Goal: Participate in discussion: Engage in conversation with other users on a specific topic

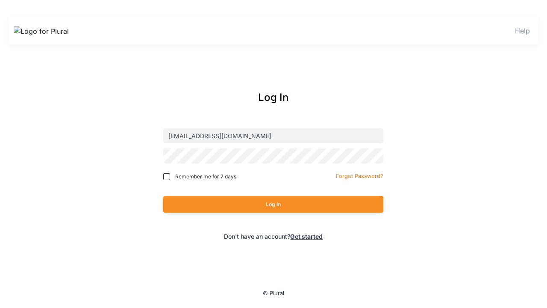
type input "[EMAIL_ADDRESS][DOMAIN_NAME]"
click at [273, 204] on button "Log In" at bounding box center [273, 204] width 220 height 17
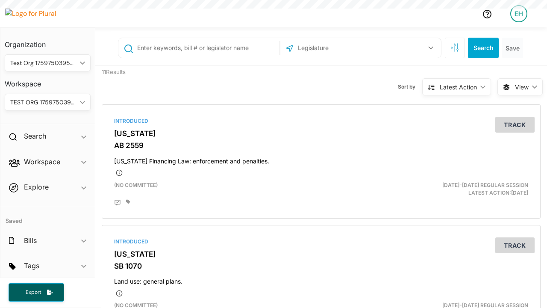
click at [519, 14] on div "EH" at bounding box center [519, 13] width 17 height 17
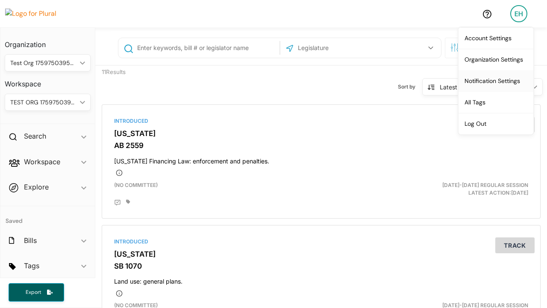
click at [496, 80] on link "Notification Settings" at bounding box center [496, 80] width 75 height 21
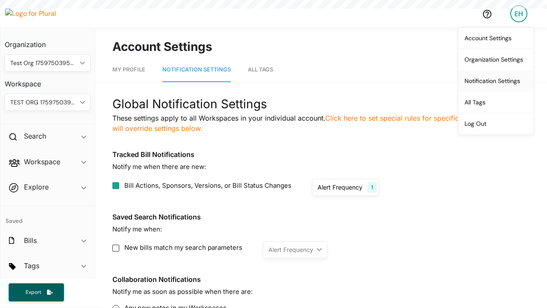
scroll to position [4, 0]
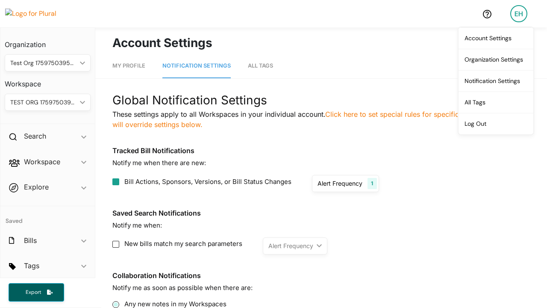
click at [116, 304] on input "Any new notes in my Workspaces" at bounding box center [115, 304] width 7 height 7
radio input "true"
radio input "false"
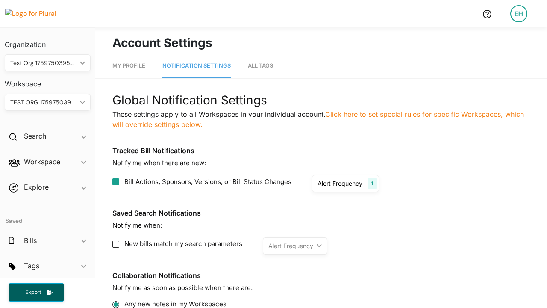
click at [519, 13] on div "EH" at bounding box center [519, 13] width 17 height 17
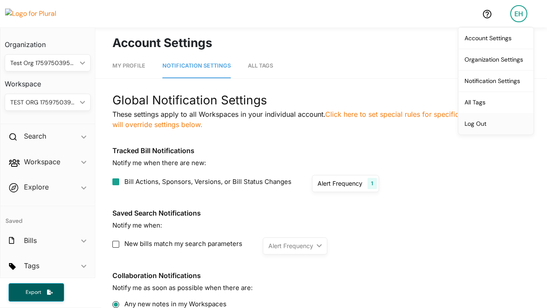
click at [496, 123] on link "Log Out" at bounding box center [496, 123] width 75 height 21
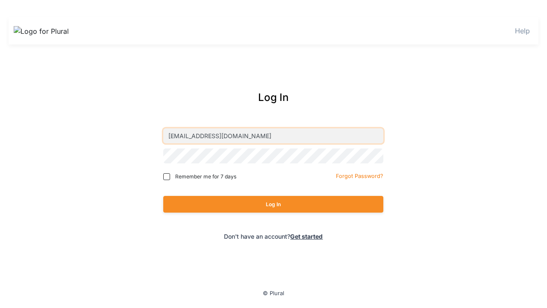
type input "[EMAIL_ADDRESS][DOMAIN_NAME]"
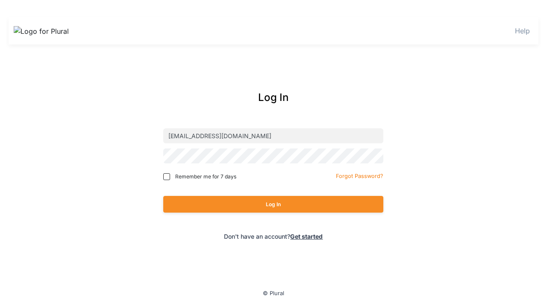
click at [273, 204] on button "Log In" at bounding box center [273, 204] width 220 height 17
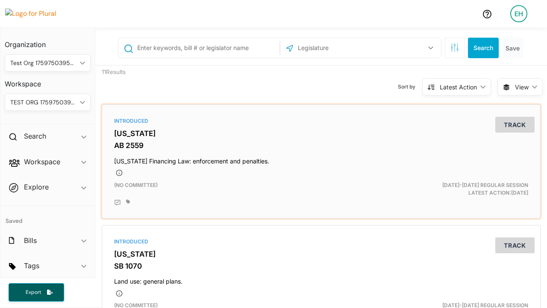
click at [321, 161] on h4 "[US_STATE] Financing Law: enforcement and penalties." at bounding box center [321, 160] width 414 height 12
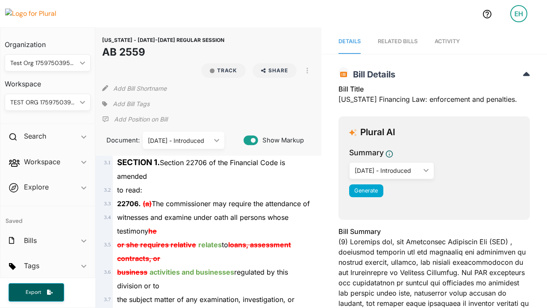
click at [449, 41] on span "Activity" at bounding box center [447, 41] width 25 height 6
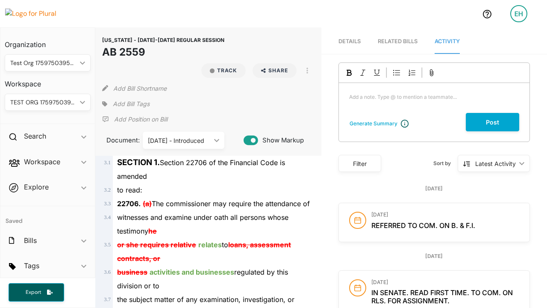
click at [434, 98] on p "Add a note. Type @ to mention a teammate... ﻿" at bounding box center [434, 97] width 170 height 8
click at [493, 122] on button "Post" at bounding box center [492, 122] width 53 height 18
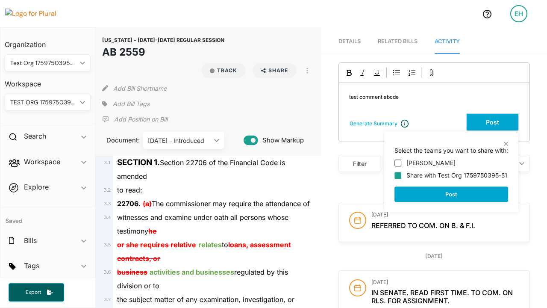
click at [452, 194] on button "Post" at bounding box center [452, 193] width 114 height 15
